Goal: Navigation & Orientation: Find specific page/section

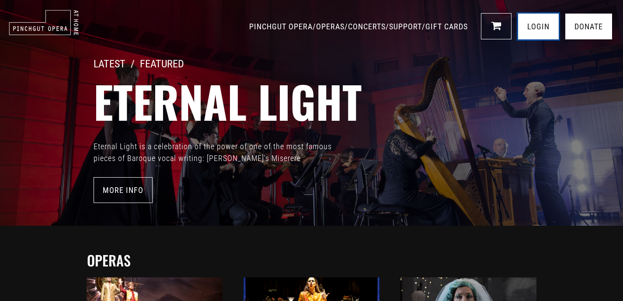
click at [538, 21] on link "LOGIN" at bounding box center [538, 27] width 41 height 26
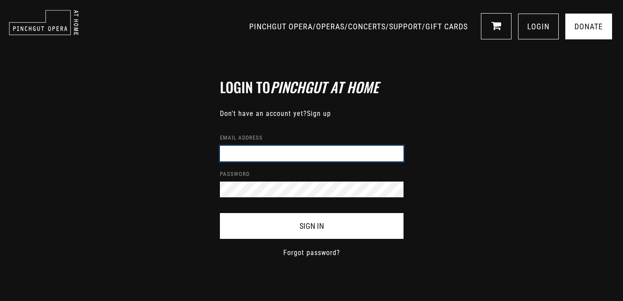
type input "RussellJonesCurtis@Hotmail.com"
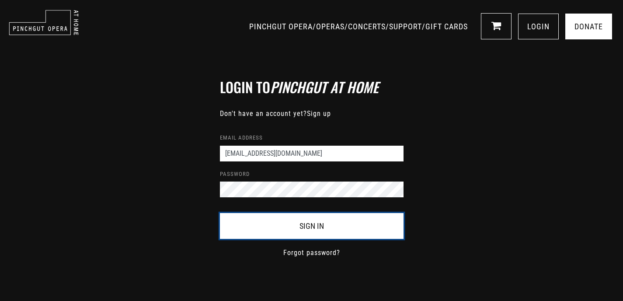
click at [310, 227] on button "Sign In" at bounding box center [312, 226] width 184 height 26
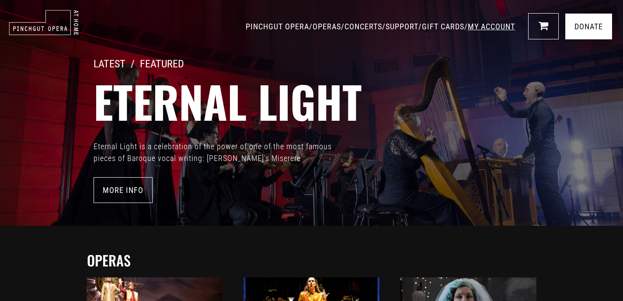
click at [480, 23] on link "MY ACCOUNT" at bounding box center [491, 26] width 47 height 9
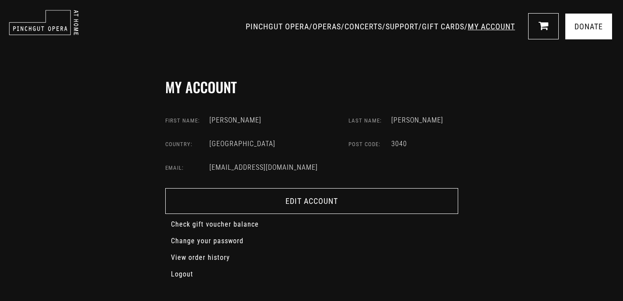
click at [480, 26] on link "MY ACCOUNT" at bounding box center [491, 26] width 47 height 9
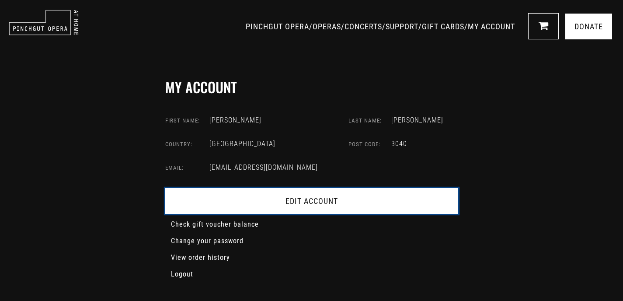
click at [318, 203] on link "Edit Account" at bounding box center [311, 201] width 293 height 26
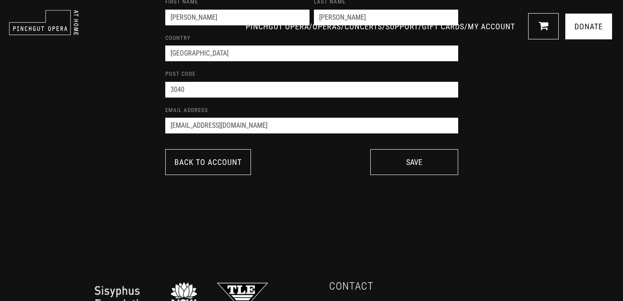
scroll to position [113, 0]
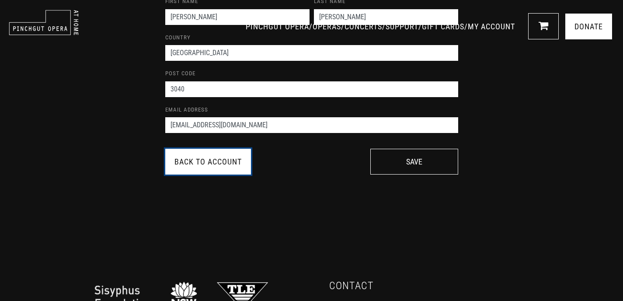
click at [213, 161] on link "Back to Account" at bounding box center [208, 162] width 86 height 26
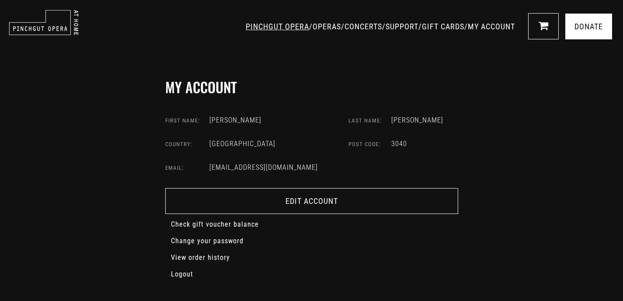
click at [246, 24] on link "PINCHGUT OPERA" at bounding box center [277, 26] width 63 height 9
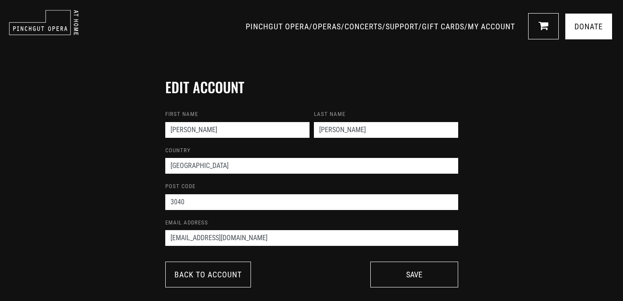
scroll to position [113, 0]
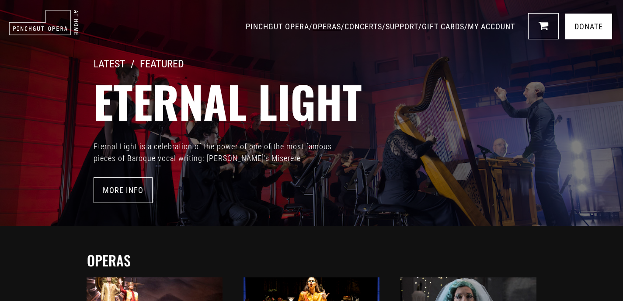
click at [313, 23] on link "OPERAS" at bounding box center [327, 26] width 28 height 9
click at [344, 22] on link "CONCERTS" at bounding box center [363, 26] width 38 height 9
click at [313, 25] on link "OPERAS" at bounding box center [327, 26] width 28 height 9
click at [246, 24] on link "PINCHGUT OPERA" at bounding box center [277, 26] width 63 height 9
